Goal: Transaction & Acquisition: Purchase product/service

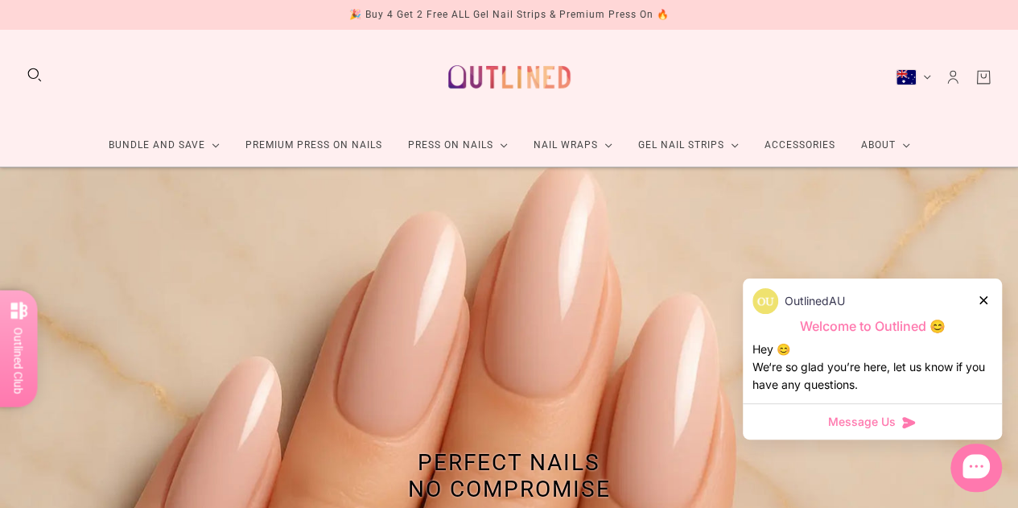
click at [335, 146] on link "Premium Press On Nails" at bounding box center [314, 145] width 163 height 43
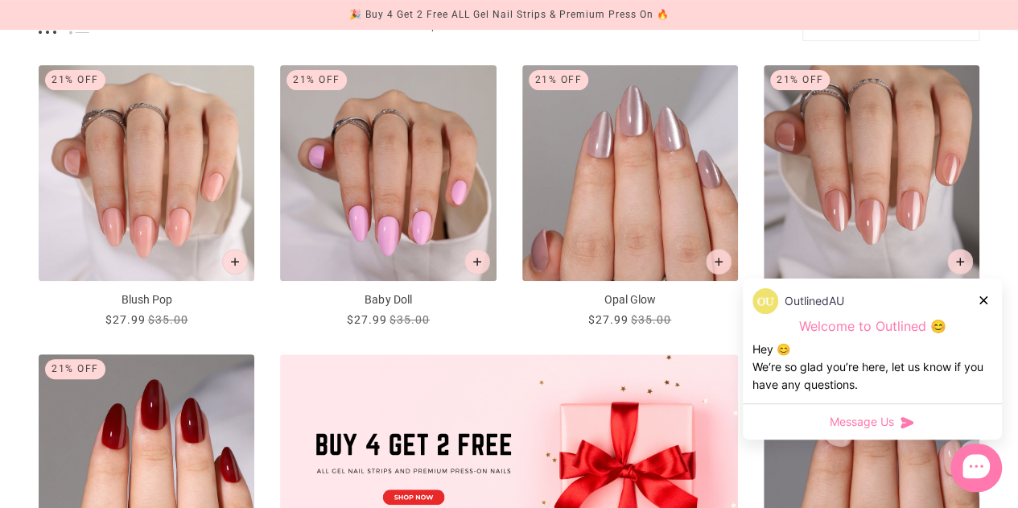
scroll to position [805, 0]
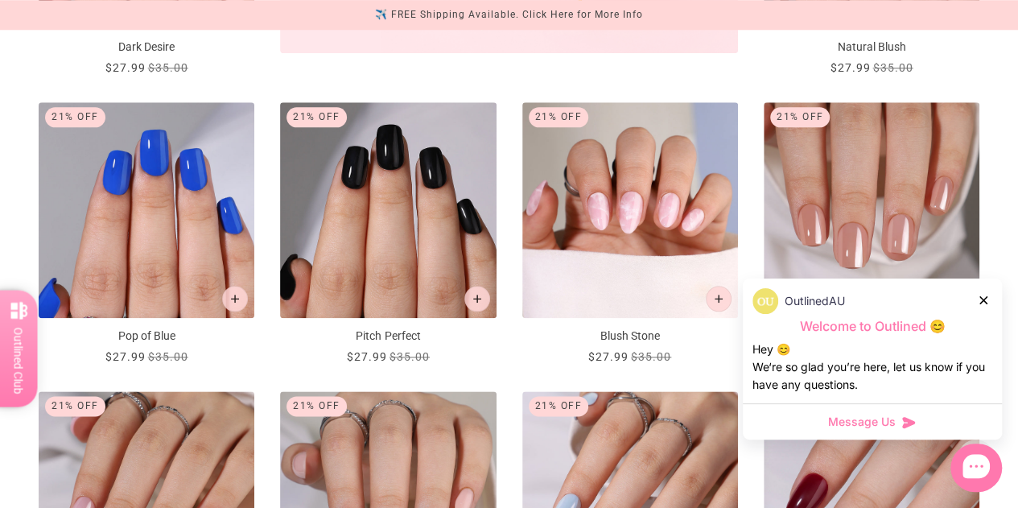
click at [983, 299] on icon at bounding box center [983, 300] width 8 height 8
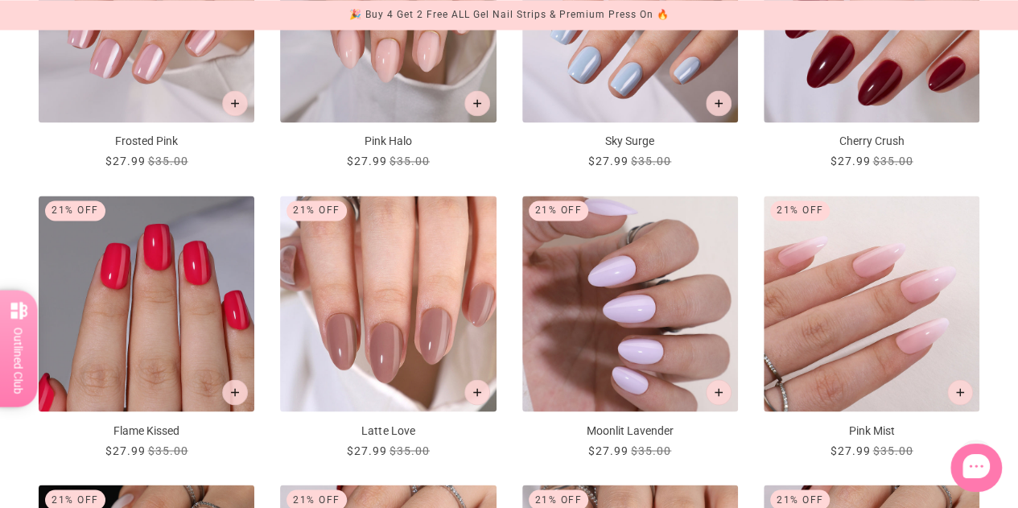
scroll to position [1448, 0]
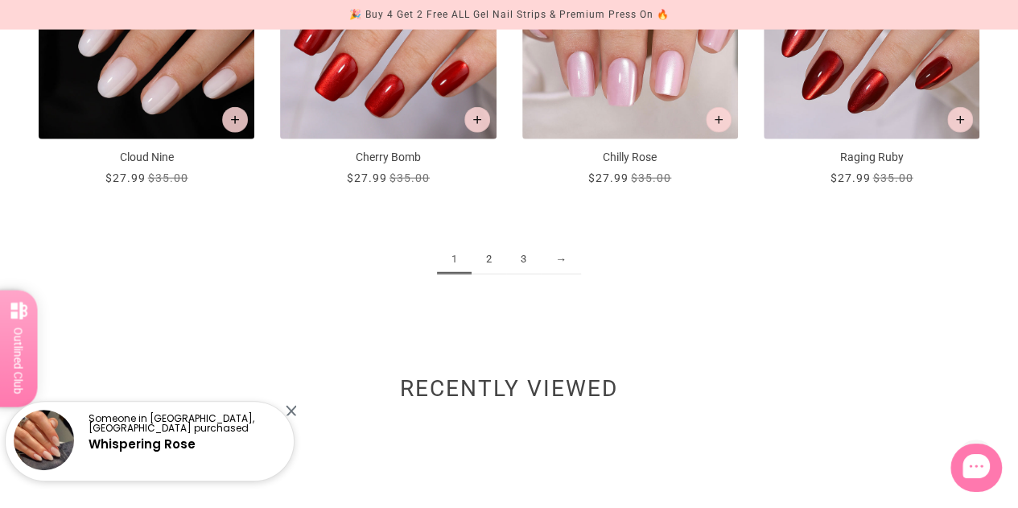
click at [486, 264] on link "2" at bounding box center [489, 260] width 35 height 30
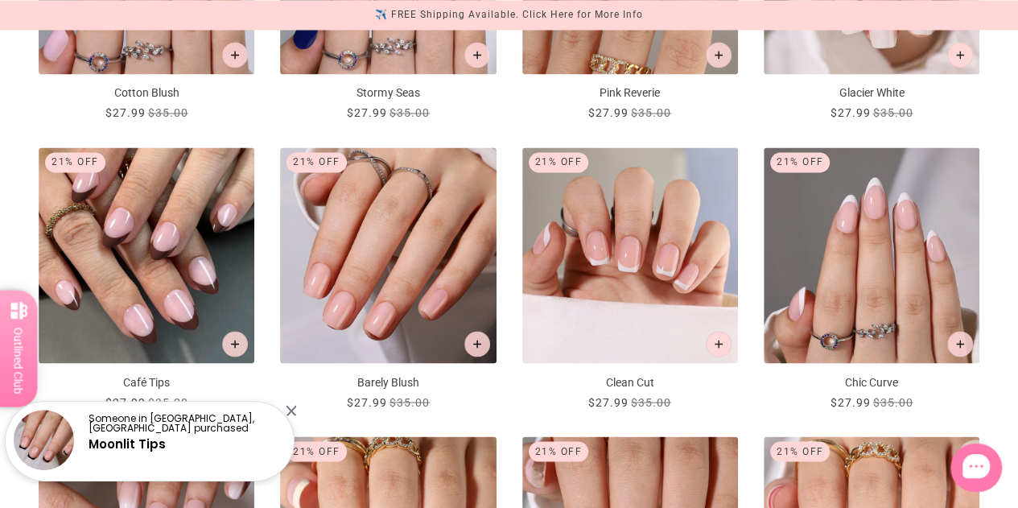
scroll to position [1368, 0]
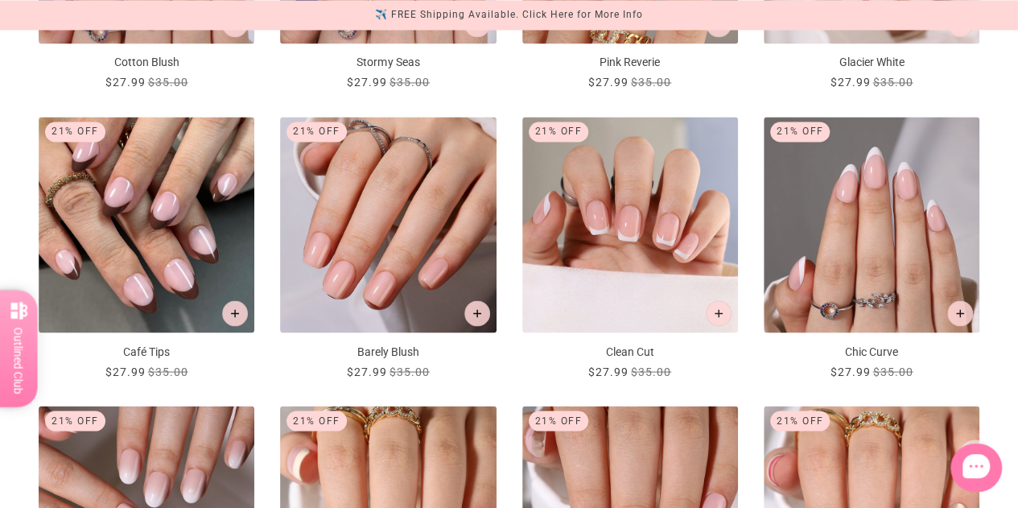
click at [619, 243] on img "Clean Cut" at bounding box center [630, 225] width 216 height 216
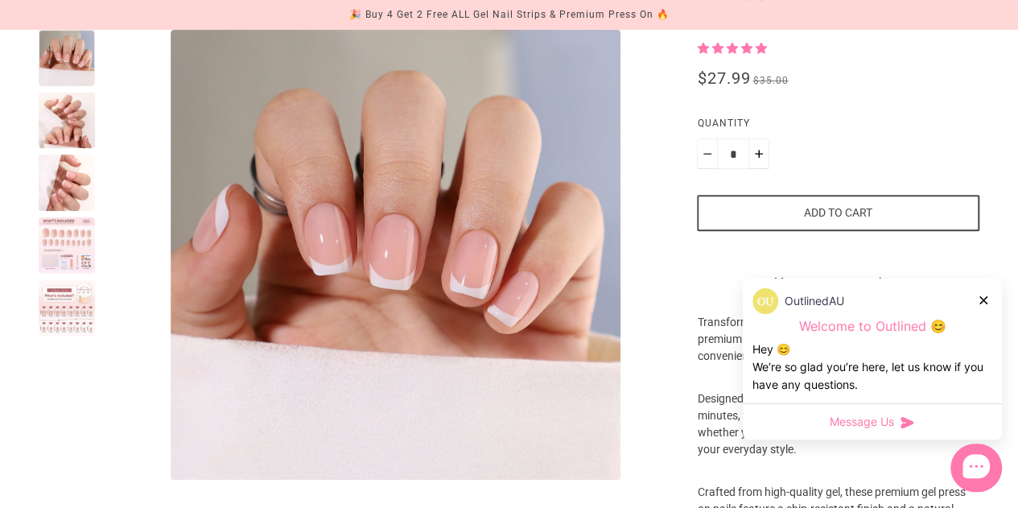
click at [811, 211] on button "Add to cart" at bounding box center [838, 213] width 282 height 36
click at [985, 294] on div at bounding box center [984, 299] width 10 height 17
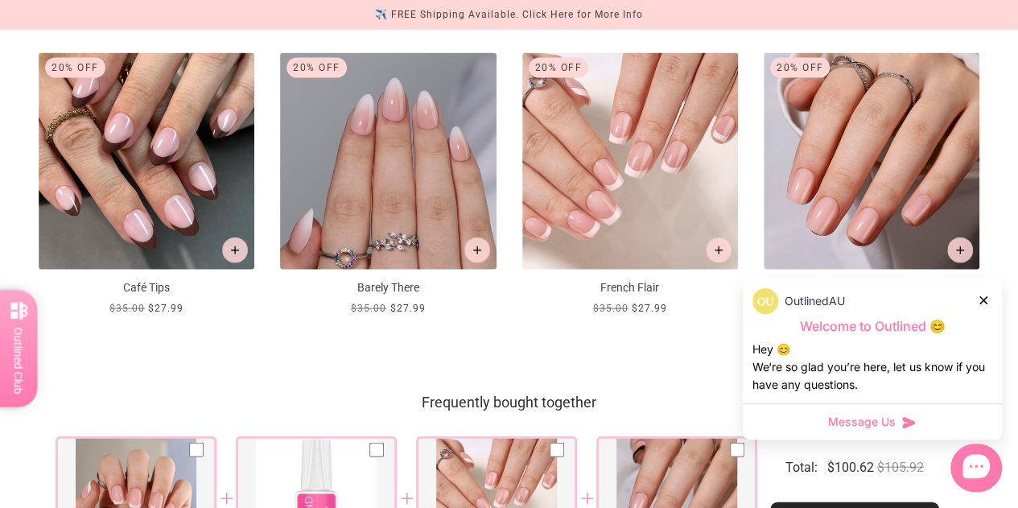
scroll to position [1770, 0]
click at [877, 211] on img at bounding box center [872, 162] width 216 height 216
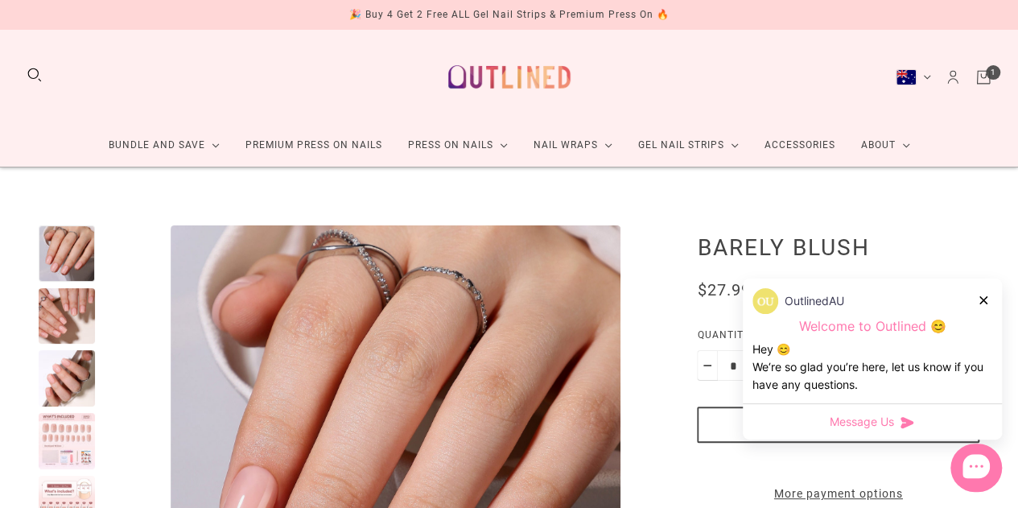
click at [80, 319] on div at bounding box center [67, 316] width 56 height 56
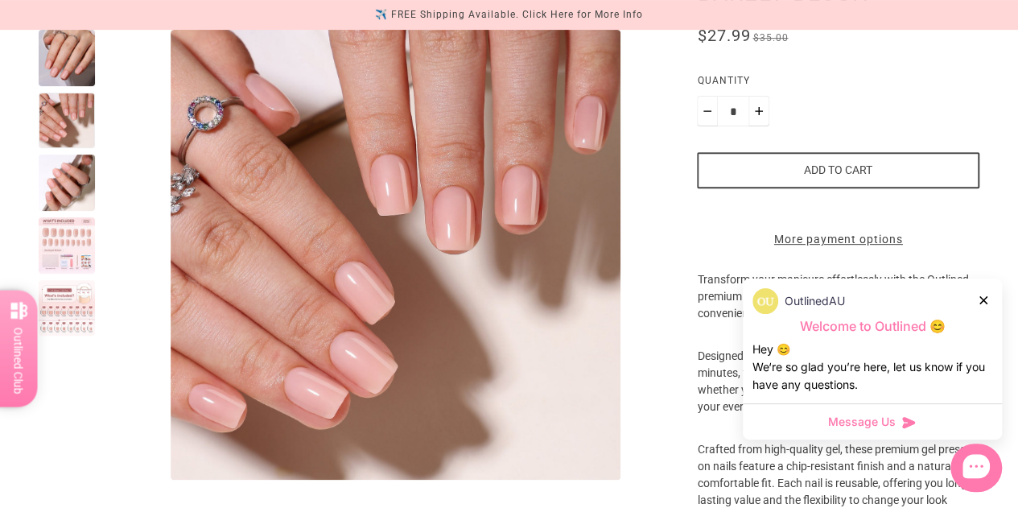
scroll to position [241, 0]
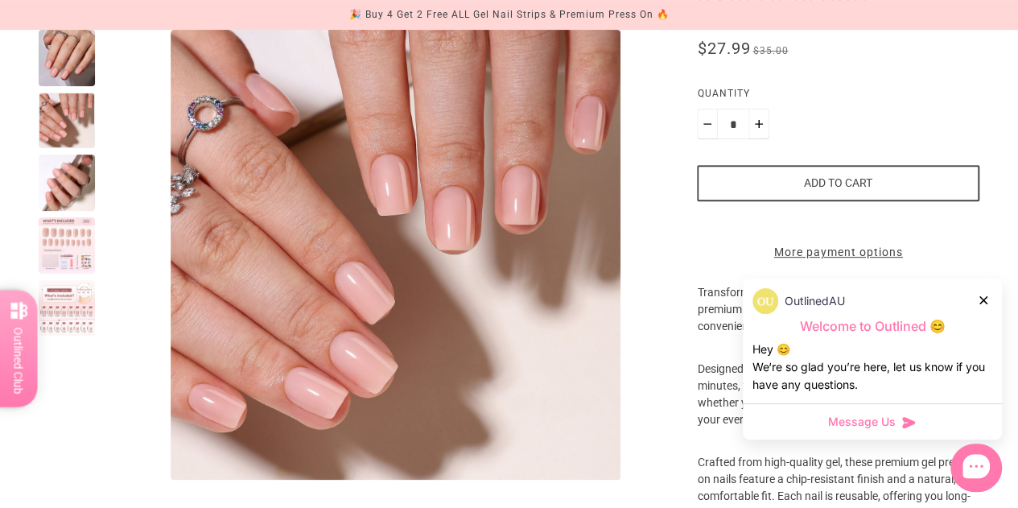
click at [836, 189] on button "Add to cart" at bounding box center [838, 183] width 282 height 36
